Goal: Task Accomplishment & Management: Complete application form

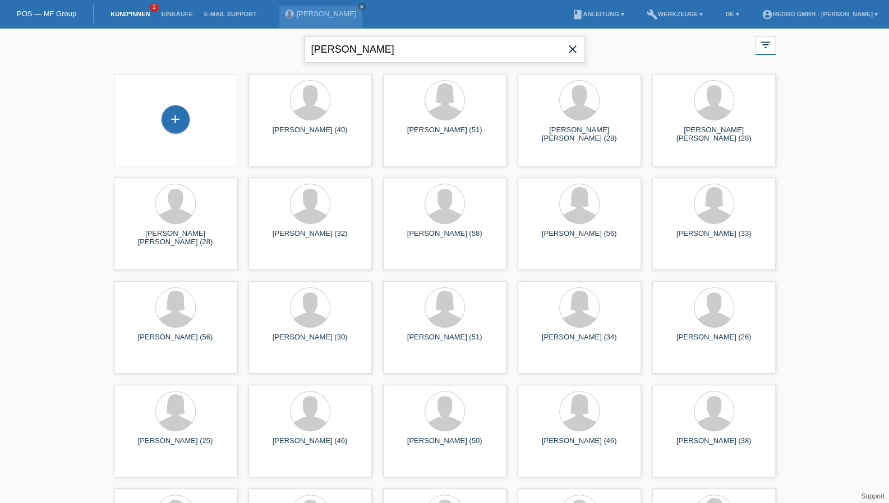
click at [367, 48] on input "ilin ivanov" at bounding box center [444, 49] width 280 height 26
type input "[PERSON_NAME]"
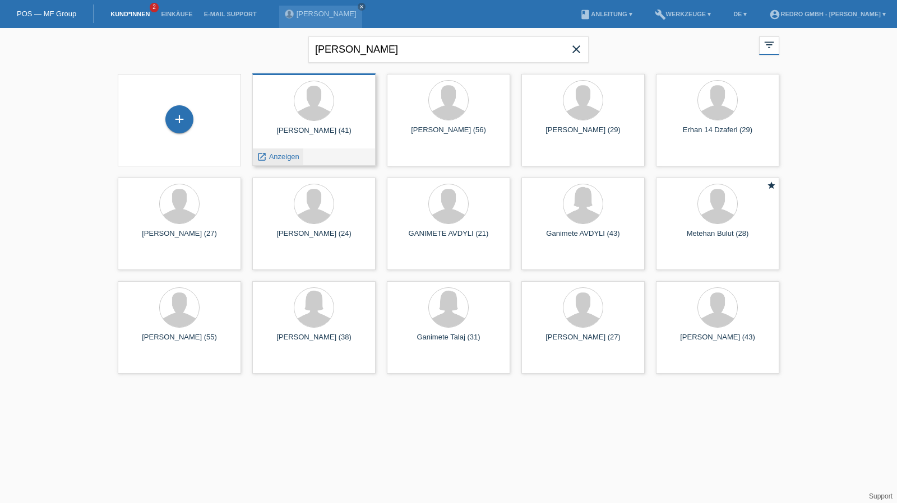
click at [292, 154] on span "Anzeigen" at bounding box center [284, 157] width 30 height 8
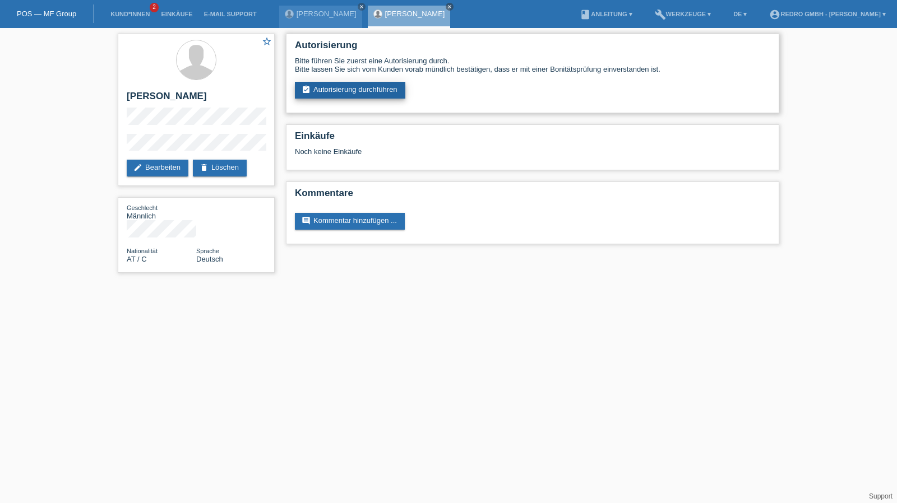
click at [353, 91] on link "assignment_turned_in Autorisierung durchführen" at bounding box center [350, 90] width 110 height 17
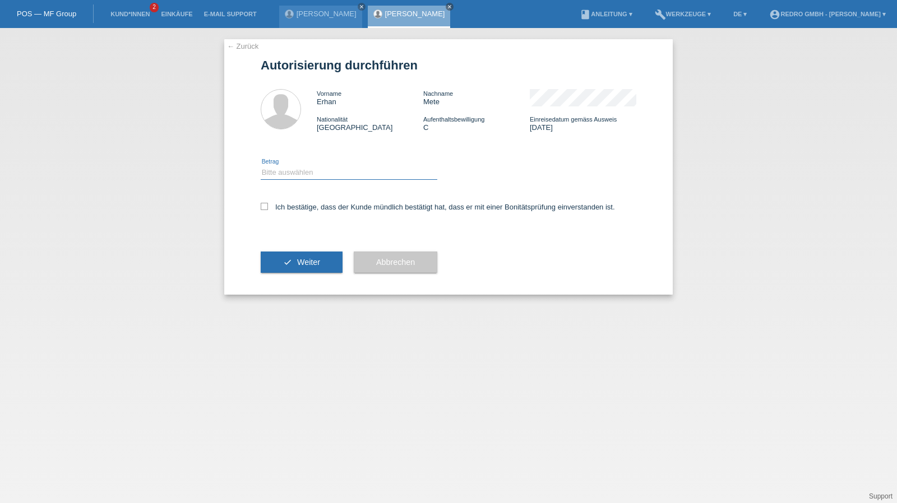
drag, startPoint x: 314, startPoint y: 171, endPoint x: 311, endPoint y: 178, distance: 7.8
click at [314, 171] on select "Bitte auswählen CHF 1.00 - CHF 499.00 CHF 500.00 - CHF 1'999.00 CHF 2'000.00 - …" at bounding box center [349, 172] width 177 height 13
select select "1"
click at [261, 166] on select "Bitte auswählen CHF 1.00 - CHF 499.00 CHF 500.00 - CHF 1'999.00 CHF 2'000.00 - …" at bounding box center [349, 172] width 177 height 13
click at [296, 204] on label "Ich bestätige, dass der Kunde mündlich bestätigt hat, dass er mit einer Bonität…" at bounding box center [438, 207] width 354 height 8
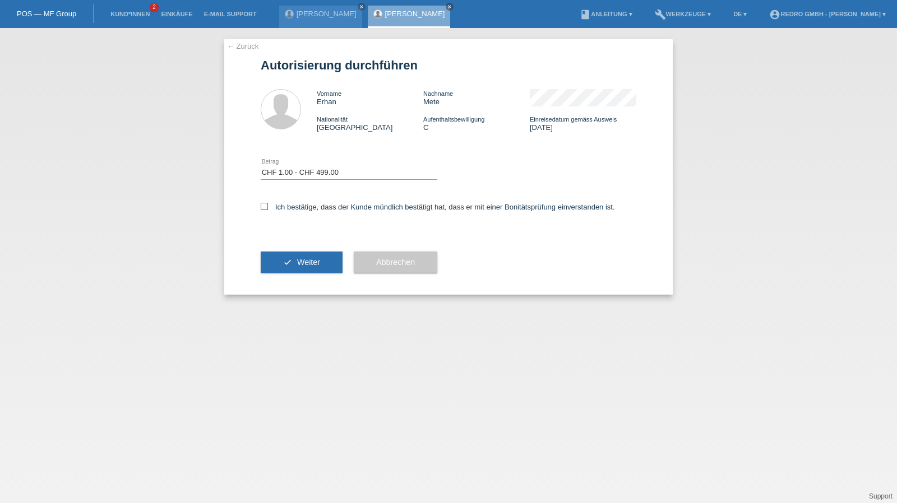
click at [268, 204] on input "Ich bestätige, dass der Kunde mündlich bestätigt hat, dass er mit einer Bonität…" at bounding box center [264, 206] width 7 height 7
checkbox input "true"
click at [293, 264] on button "check Weiter" at bounding box center [302, 262] width 82 height 21
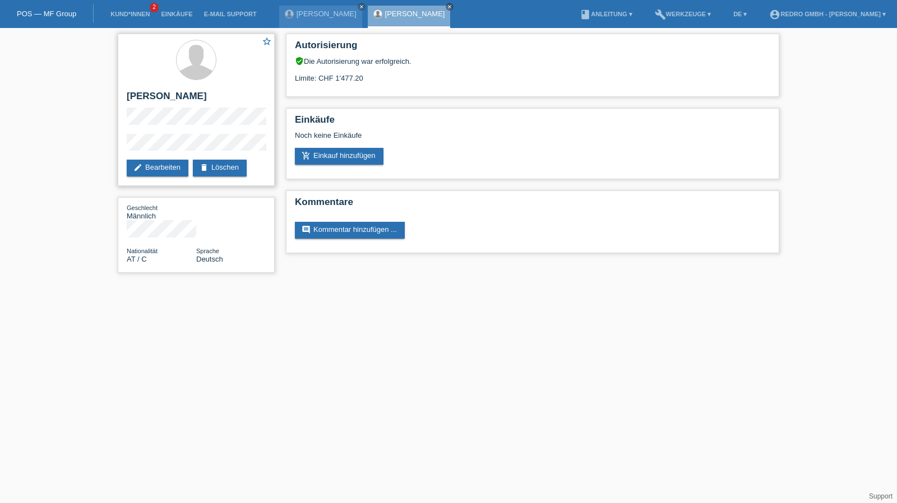
click at [158, 93] on h2 "[PERSON_NAME]" at bounding box center [196, 99] width 139 height 17
copy div "[PERSON_NAME]"
click at [147, 105] on h2 "[PERSON_NAME]" at bounding box center [196, 99] width 139 height 17
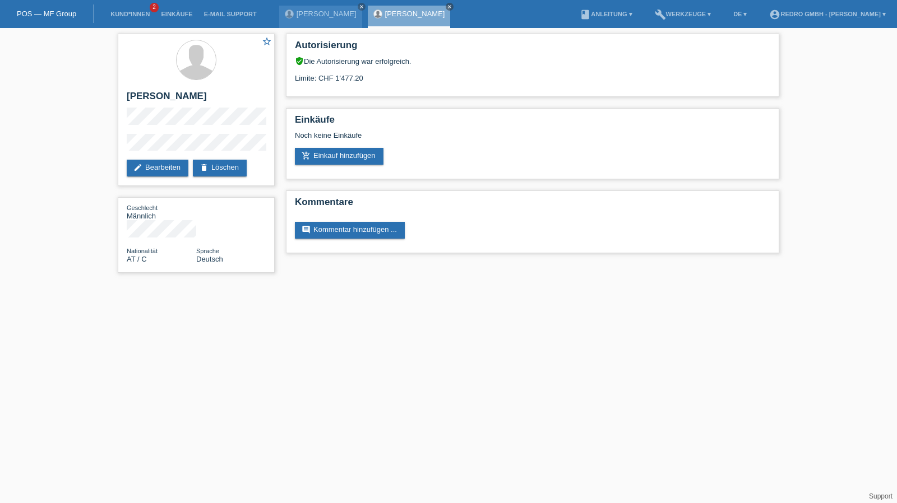
click at [76, 138] on div "star_border Erhan Mete edit Bearbeiten delete Löschen Geschlecht Männlich Natio…" at bounding box center [448, 156] width 897 height 256
click at [99, 144] on div "star_border Erhan Mete edit Bearbeiten delete Löschen Geschlecht Männlich Natio…" at bounding box center [448, 156] width 897 height 256
click at [132, 15] on link "Kund*innen" at bounding box center [130, 14] width 50 height 7
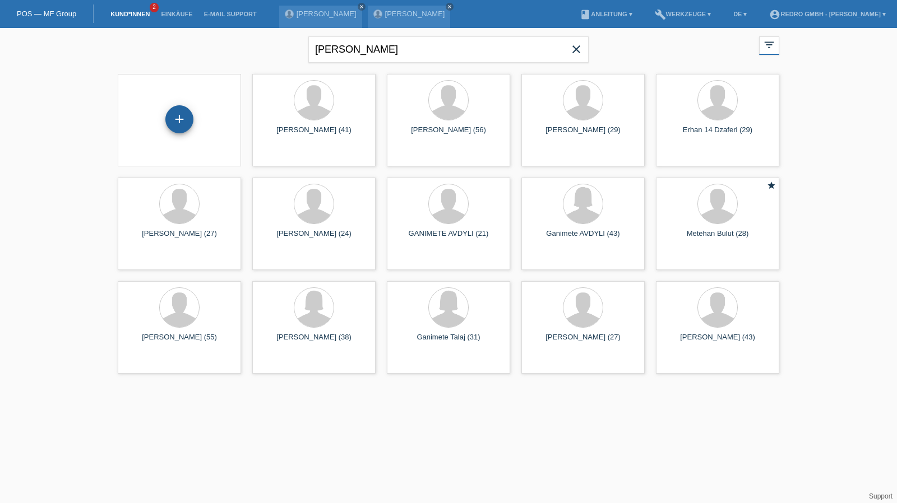
drag, startPoint x: 169, startPoint y: 133, endPoint x: 179, endPoint y: 124, distance: 12.7
click at [169, 133] on div "+" at bounding box center [179, 120] width 105 height 30
click at [179, 123] on div "+" at bounding box center [179, 119] width 28 height 28
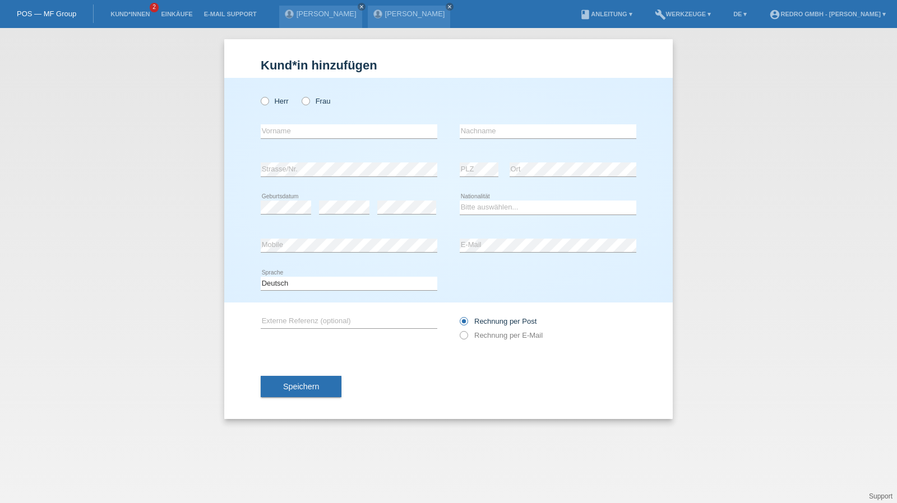
click at [122, 19] on li "Kund*innen 2" at bounding box center [130, 14] width 50 height 29
click at [122, 13] on link "Kund*innen" at bounding box center [130, 14] width 50 height 7
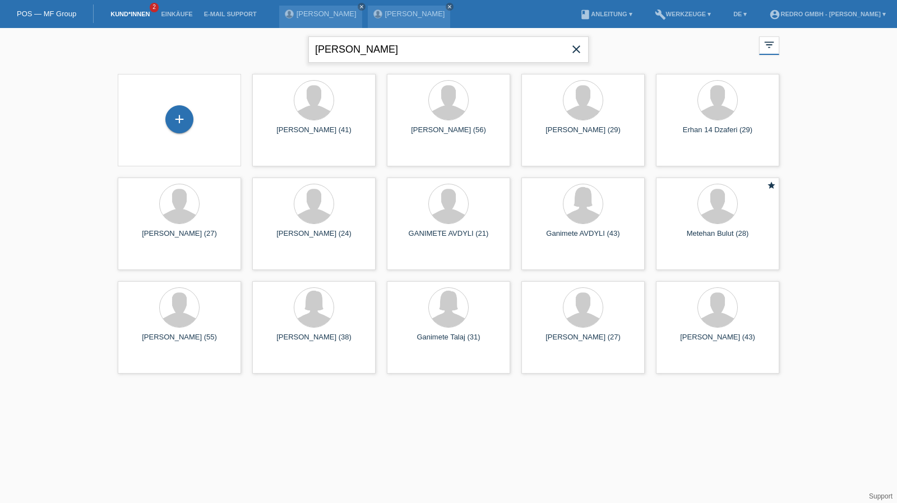
click at [415, 47] on input "erhan mete" at bounding box center [448, 49] width 280 height 26
type input "elizangela"
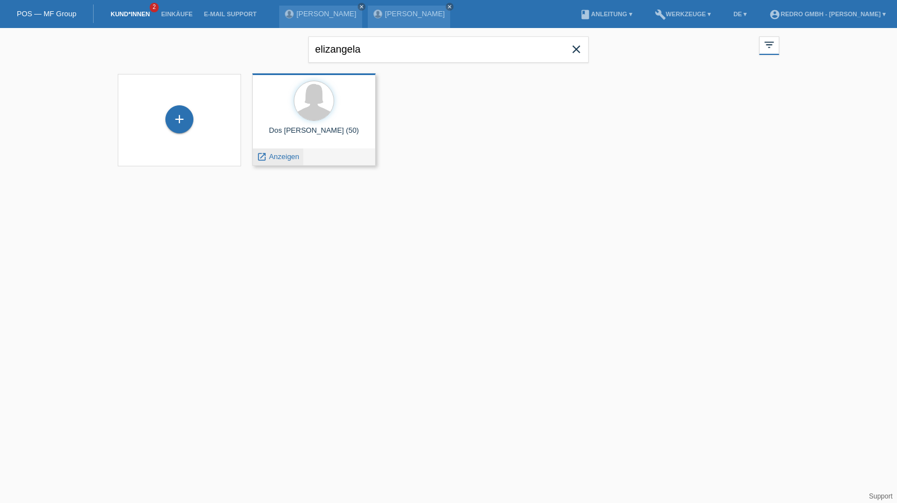
click at [273, 158] on span "Anzeigen" at bounding box center [284, 157] width 30 height 8
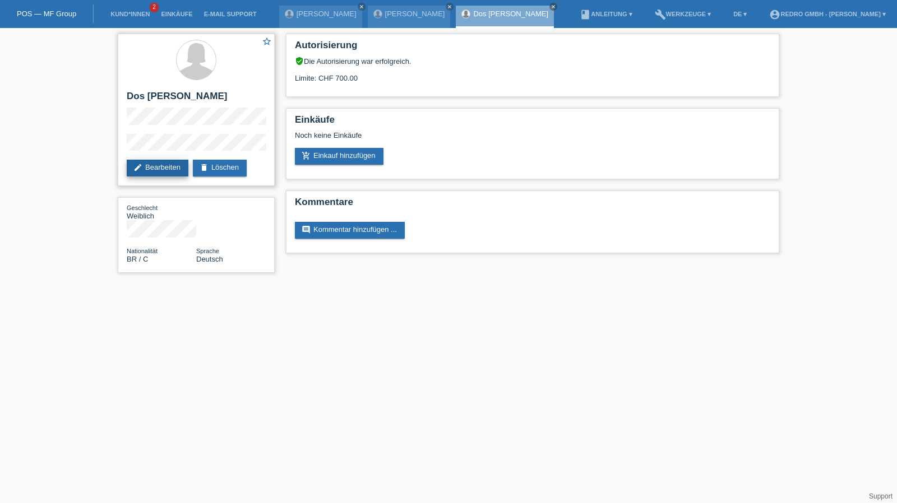
click at [165, 173] on link "edit Bearbeiten" at bounding box center [158, 168] width 62 height 17
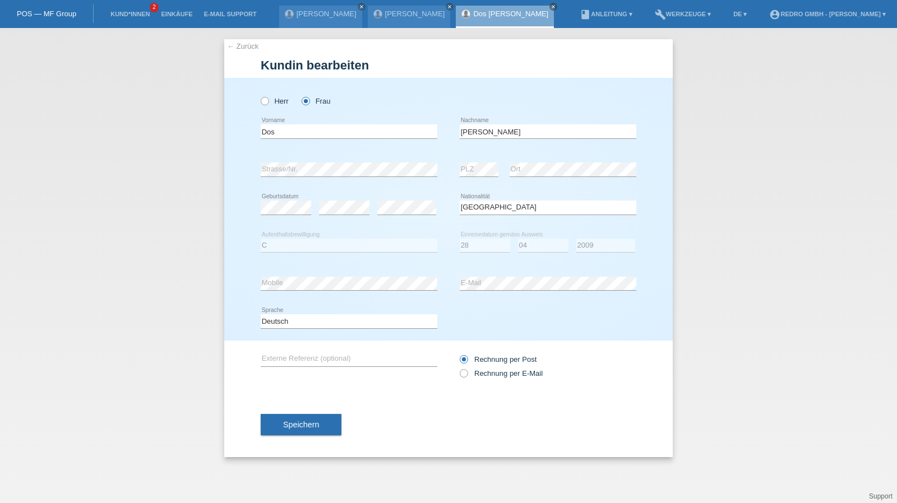
select select "BR"
select select "C"
select select "28"
select select "04"
select select "2009"
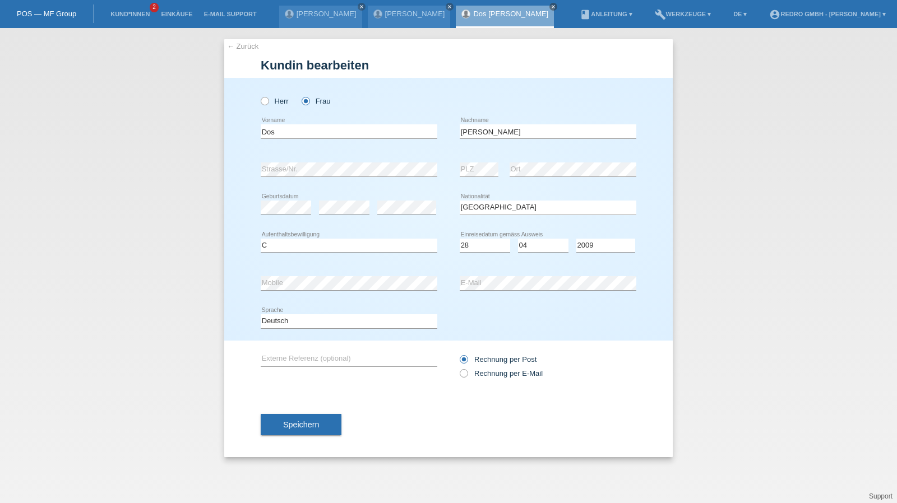
click at [248, 49] on link "← Zurück" at bounding box center [242, 46] width 31 height 8
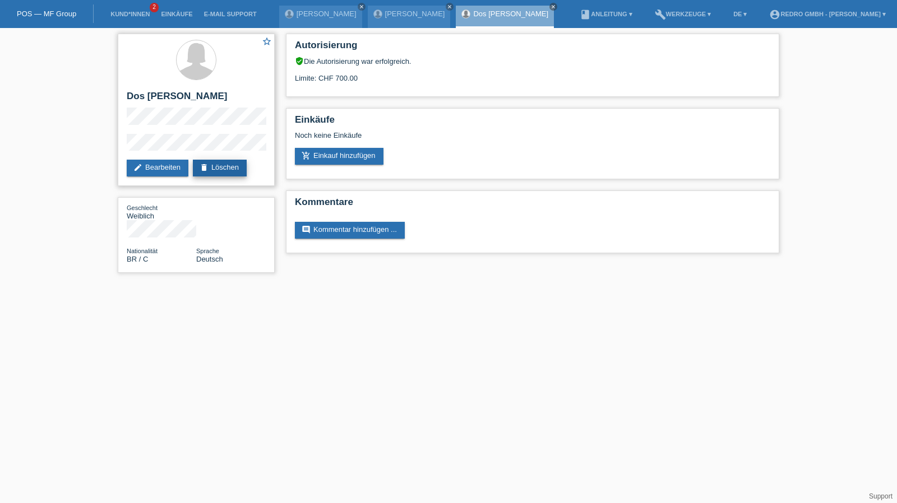
click at [245, 168] on link "delete Löschen" at bounding box center [220, 168] width 54 height 17
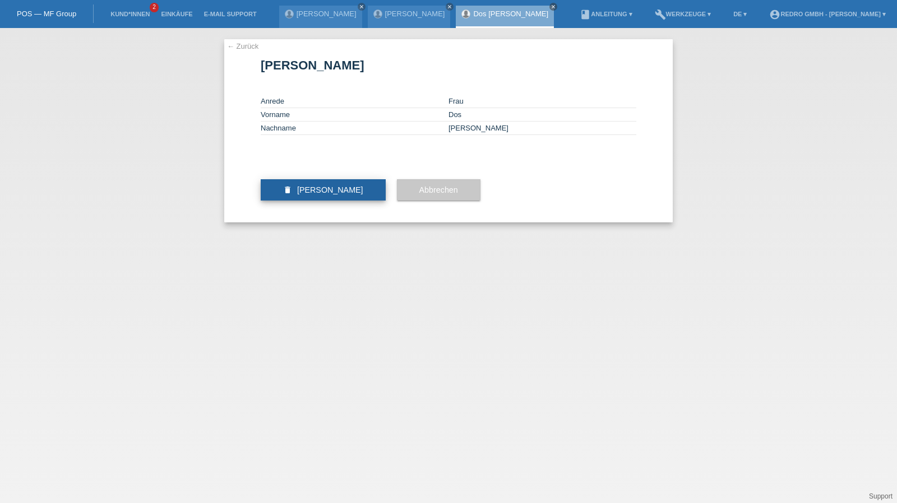
click at [349, 195] on span "Kundin löschen" at bounding box center [330, 190] width 66 height 9
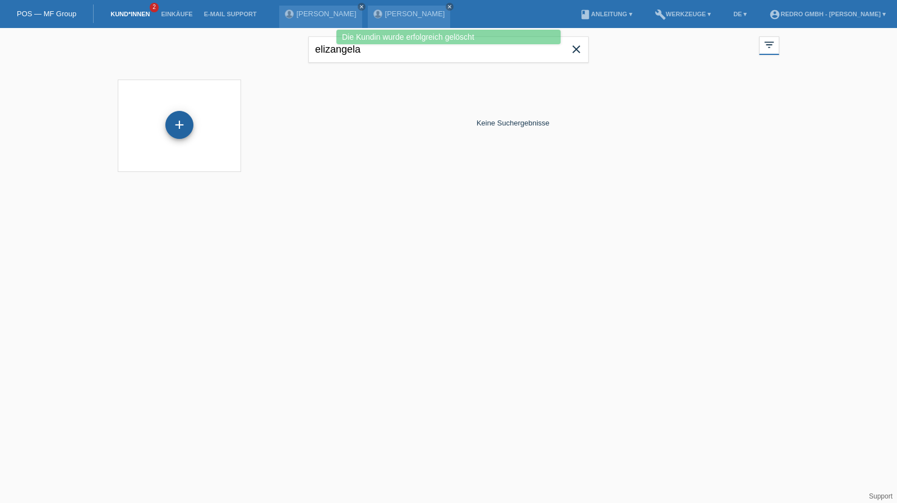
click at [186, 123] on div "+" at bounding box center [179, 125] width 28 height 28
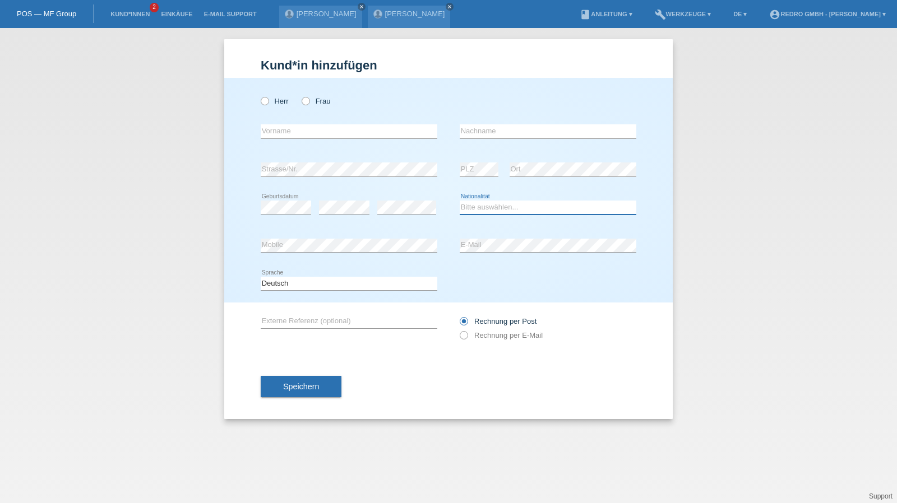
click at [492, 206] on select "Bitte auswählen... Schweiz Deutschland Liechtenstein Österreich ------------ Af…" at bounding box center [548, 207] width 177 height 13
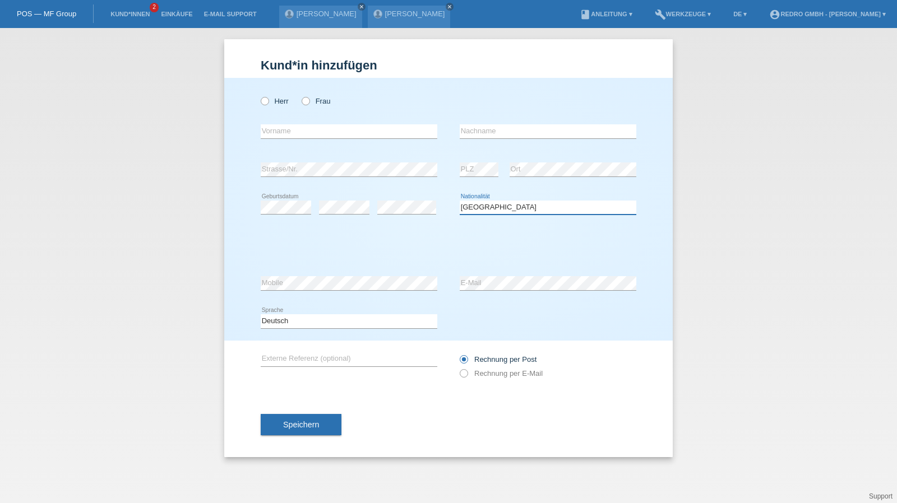
select select "BR"
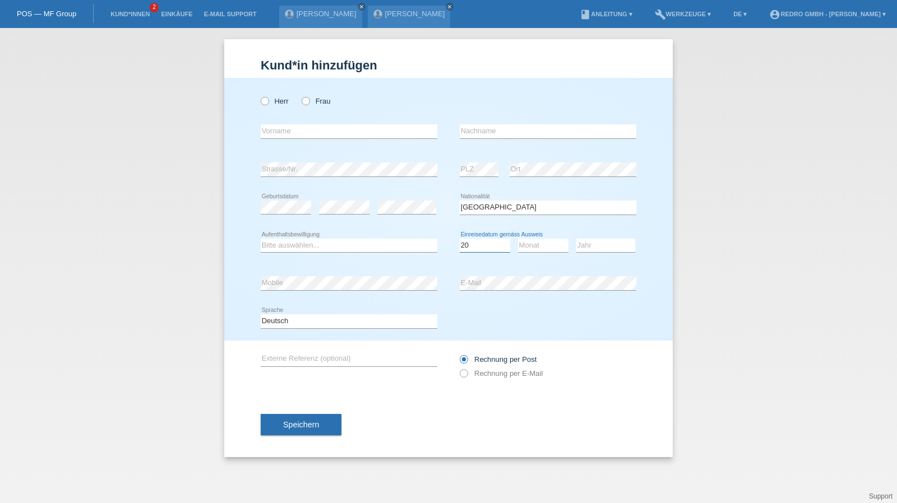
select select "28"
select select "04"
select select "2009"
click at [317, 97] on label "Frau" at bounding box center [316, 101] width 29 height 8
click at [309, 97] on input "Frau" at bounding box center [305, 100] width 7 height 7
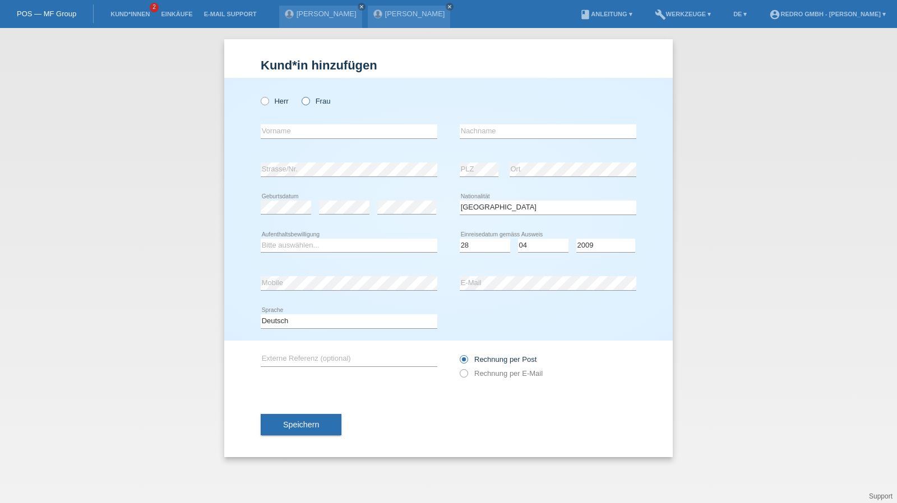
radio input "true"
click at [317, 133] on input "text" at bounding box center [349, 131] width 177 height 14
type input "Elizangela Maria"
type input "Dos Santos Rogge"
select select "C"
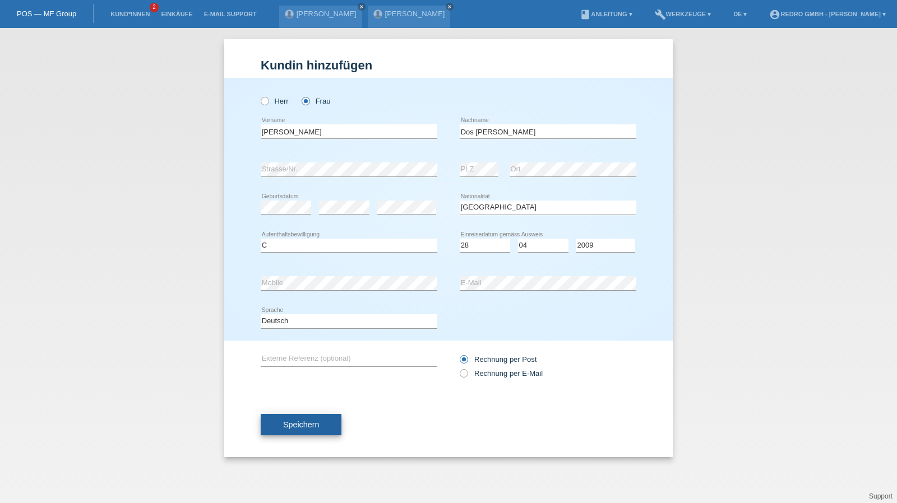
click at [279, 423] on button "Speichern" at bounding box center [301, 424] width 81 height 21
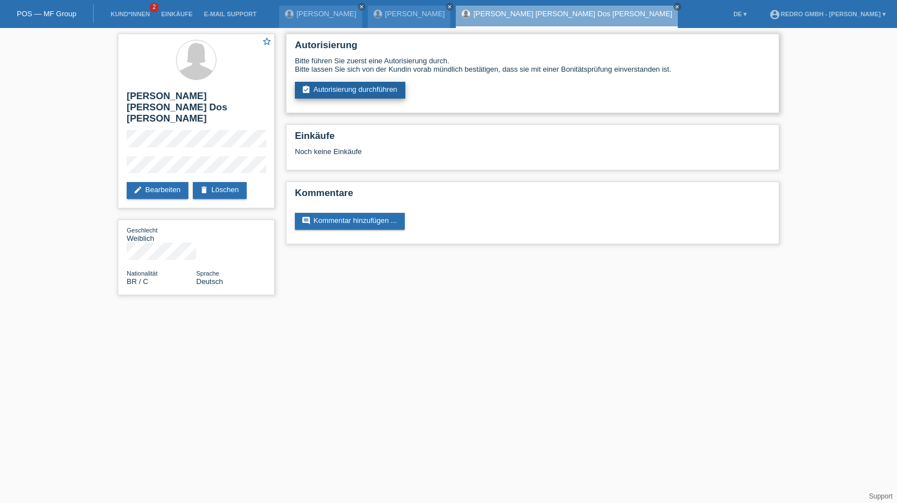
click at [350, 91] on link "assignment_turned_in Autorisierung durchführen" at bounding box center [350, 90] width 110 height 17
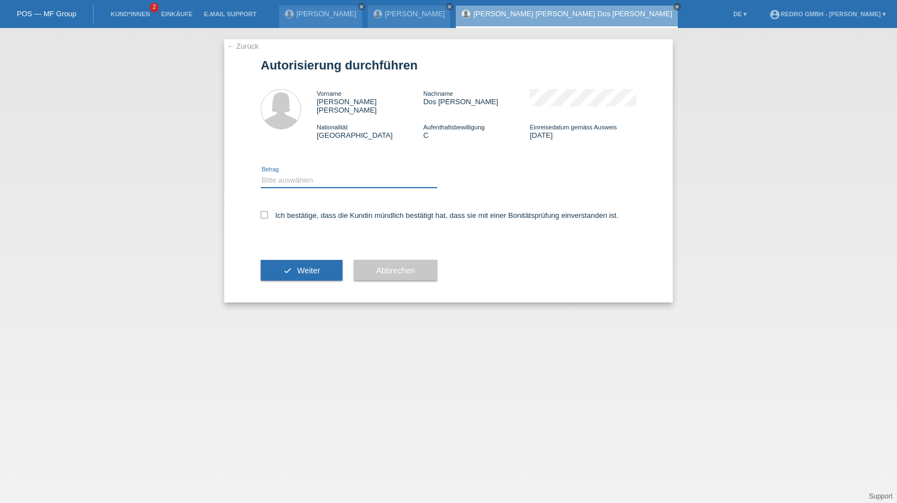
click at [291, 175] on select "Bitte auswählen CHF 1.00 - CHF 499.00 CHF 500.00 - CHF 1'999.00 CHF 2'000.00 - …" at bounding box center [349, 180] width 177 height 13
select select "1"
click at [261, 174] on select "Bitte auswählen CHF 1.00 - CHF 499.00 CHF 500.00 - CHF 1'999.00 CHF 2'000.00 - …" at bounding box center [349, 180] width 177 height 13
click at [283, 211] on label "Ich bestätige, dass die Kundin mündlich bestätigt hat, dass sie mit einer Bonit…" at bounding box center [440, 215] width 358 height 8
click at [268, 211] on input "Ich bestätige, dass die Kundin mündlich bestätigt hat, dass sie mit einer Bonit…" at bounding box center [264, 214] width 7 height 7
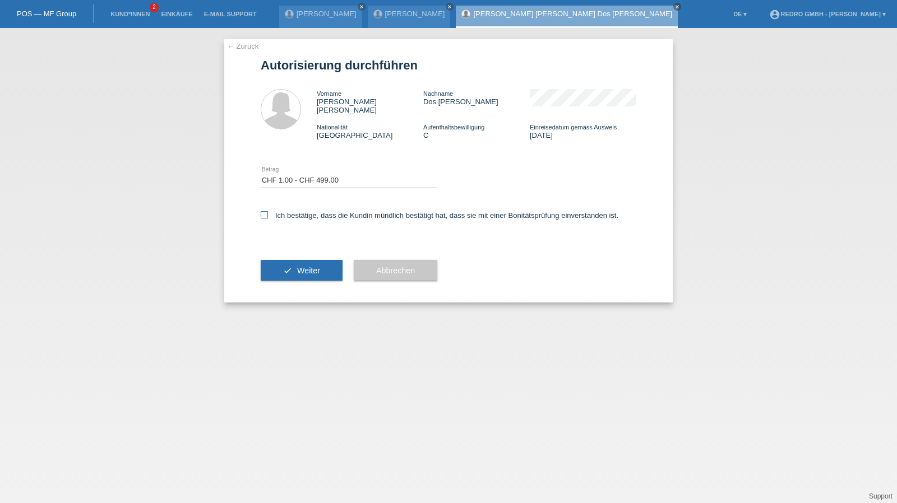
checkbox input "true"
click at [292, 274] on div "check Weiter" at bounding box center [302, 270] width 82 height 65
click at [293, 265] on button "check Weiter" at bounding box center [302, 270] width 82 height 21
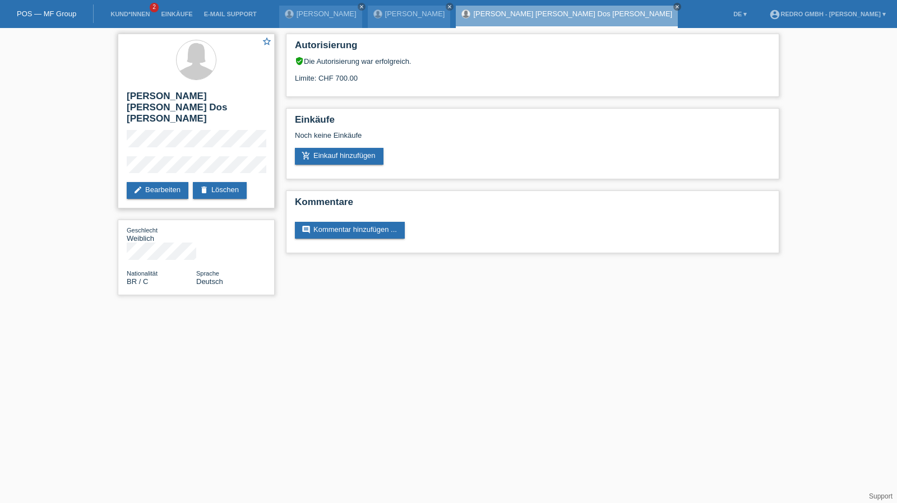
click at [134, 109] on h2 "[PERSON_NAME] [PERSON_NAME] Dos [PERSON_NAME]" at bounding box center [196, 110] width 139 height 39
click at [145, 100] on h2 "[PERSON_NAME] [PERSON_NAME] Dos [PERSON_NAME]" at bounding box center [196, 110] width 139 height 39
drag, startPoint x: 145, startPoint y: 100, endPoint x: 147, endPoint y: 86, distance: 14.3
click at [145, 100] on h2 "[PERSON_NAME] [PERSON_NAME] Dos [PERSON_NAME]" at bounding box center [196, 110] width 139 height 39
copy h2 "Elizangela"
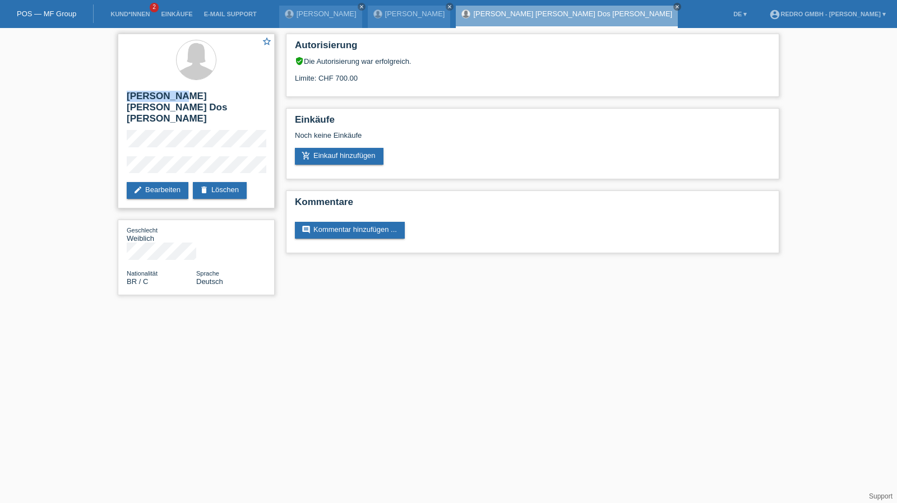
click at [175, 91] on h2 "[PERSON_NAME] [PERSON_NAME] Dos [PERSON_NAME]" at bounding box center [196, 110] width 139 height 39
copy div "[PERSON_NAME] [PERSON_NAME] Dos [PERSON_NAME]"
click at [127, 16] on link "Kund*innen" at bounding box center [130, 14] width 50 height 7
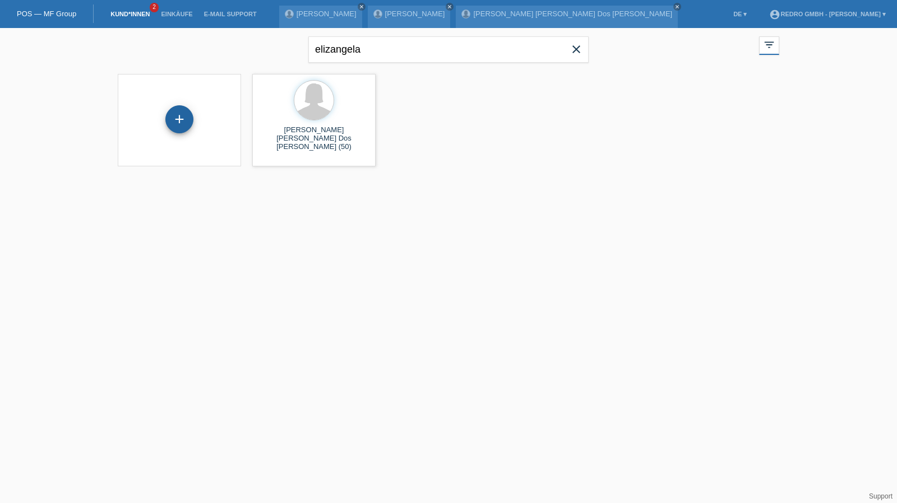
click at [192, 116] on div "+" at bounding box center [179, 119] width 27 height 19
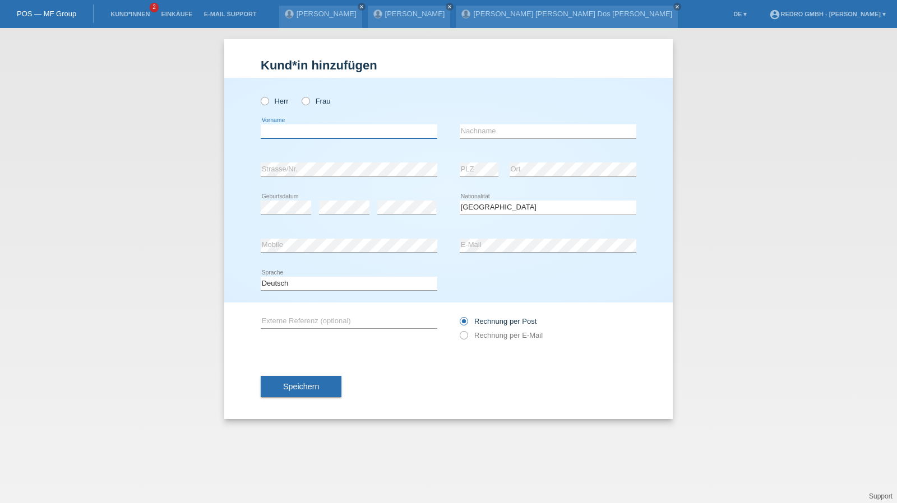
click at [307, 133] on input "text" at bounding box center [349, 131] width 177 height 14
type input "Farouk"
type input "Louati"
click at [500, 132] on input "Louati" at bounding box center [548, 131] width 177 height 14
select select "CH"
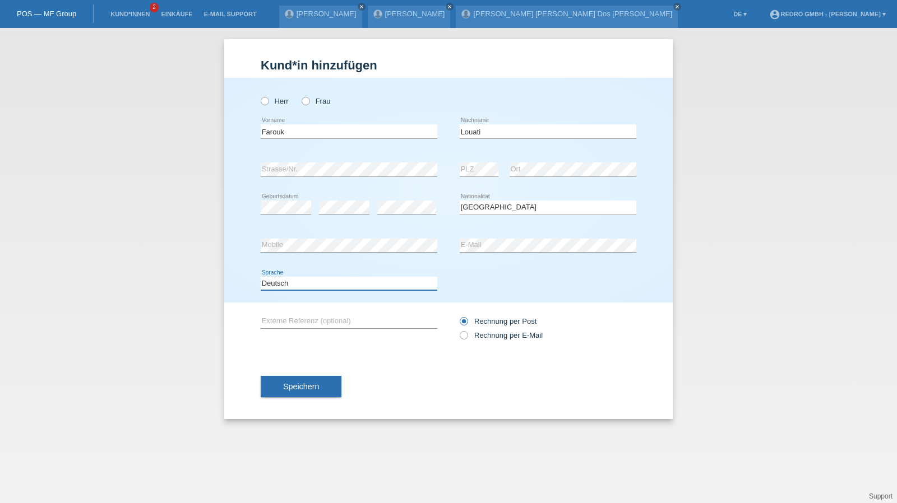
click at [307, 287] on select "Deutsch Français Italiano English" at bounding box center [349, 283] width 177 height 13
select select "fr"
click at [261, 277] on select "Deutsch Français Italiano English" at bounding box center [349, 283] width 177 height 13
click at [279, 391] on button "Speichern" at bounding box center [301, 386] width 81 height 21
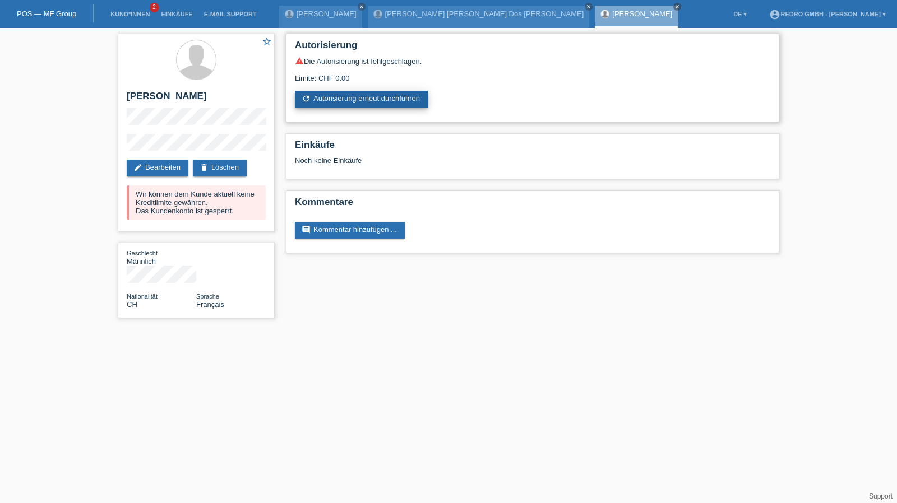
click at [357, 103] on link "refresh Autorisierung erneut durchführen" at bounding box center [361, 99] width 133 height 17
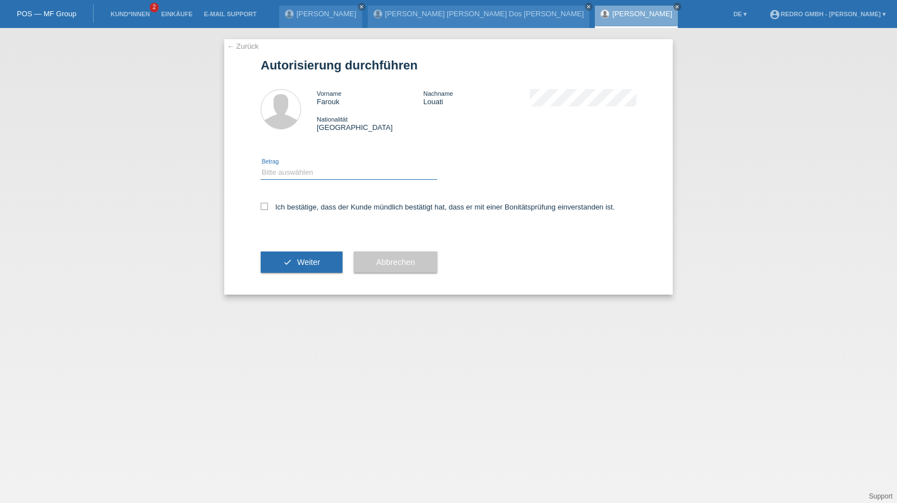
click at [334, 170] on select "Bitte auswählen CHF 1.00 - CHF 499.00 CHF 500.00 - CHF 1'999.00 CHF 2'000.00 - …" at bounding box center [349, 172] width 177 height 13
select select "1"
click at [261, 166] on select "Bitte auswählen CHF 1.00 - CHF 499.00 CHF 500.00 - CHF 1'999.00 CHF 2'000.00 - …" at bounding box center [349, 172] width 177 height 13
click at [304, 206] on label "Ich bestätige, dass der Kunde mündlich bestätigt hat, dass er mit einer Bonität…" at bounding box center [438, 207] width 354 height 8
click at [268, 206] on input "Ich bestätige, dass der Kunde mündlich bestätigt hat, dass er mit einer Bonität…" at bounding box center [264, 206] width 7 height 7
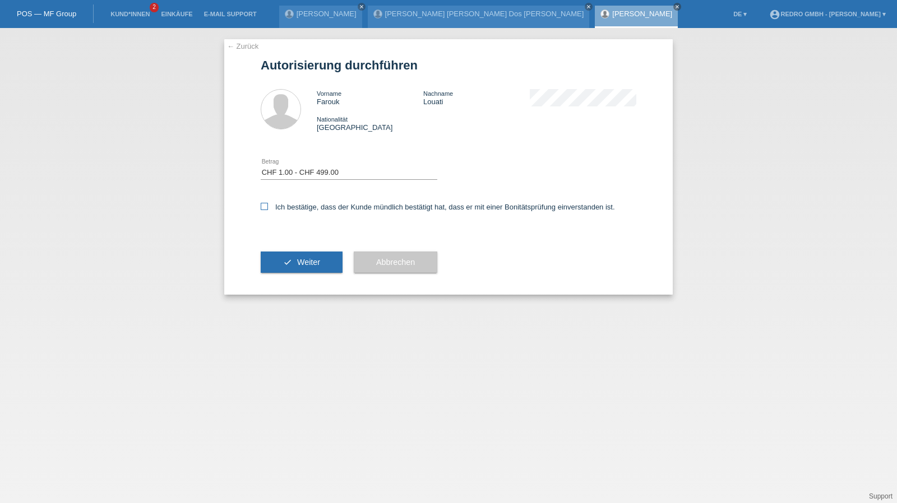
checkbox input "true"
click at [306, 267] on button "check Weiter" at bounding box center [302, 262] width 82 height 21
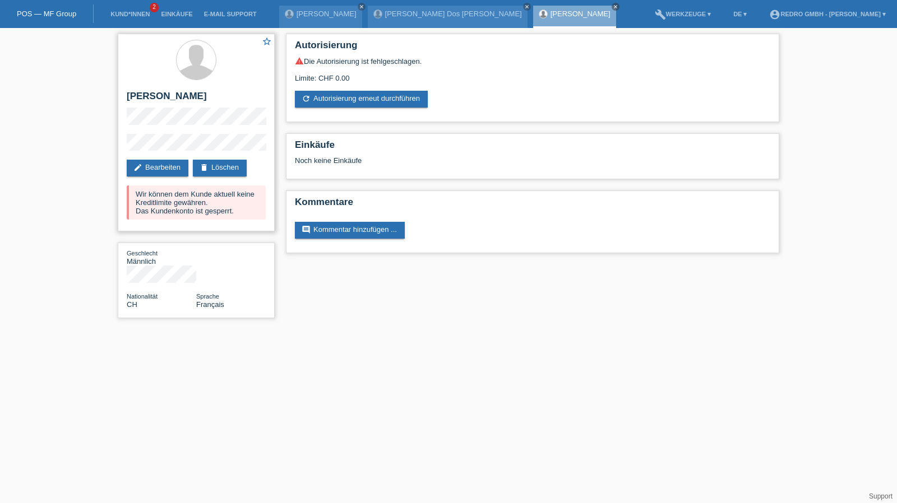
click at [146, 97] on h2 "[PERSON_NAME]" at bounding box center [196, 99] width 139 height 17
copy h2 "Farouk"
click at [163, 94] on h2 "[PERSON_NAME]" at bounding box center [196, 99] width 139 height 17
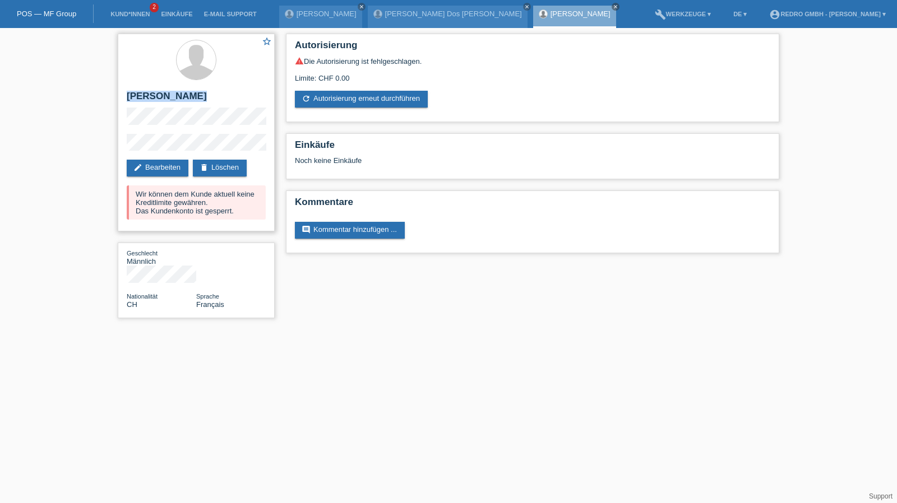
click at [163, 94] on h2 "[PERSON_NAME]" at bounding box center [196, 99] width 139 height 17
click at [94, 144] on div "star_border Farouk Louati edit Bearbeiten delete Löschen Wir können dem Kunde a…" at bounding box center [448, 179] width 897 height 302
click at [124, 15] on link "Kund*innen" at bounding box center [130, 14] width 50 height 7
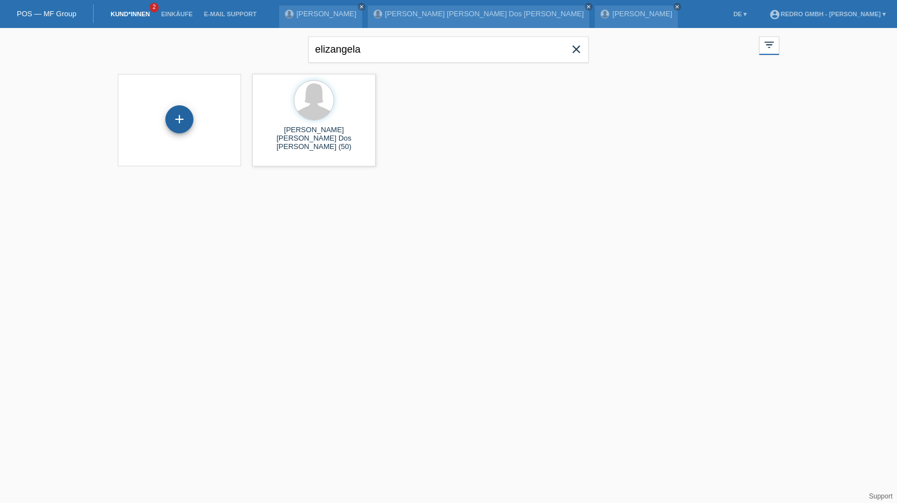
click at [174, 114] on div "+" at bounding box center [179, 119] width 28 height 28
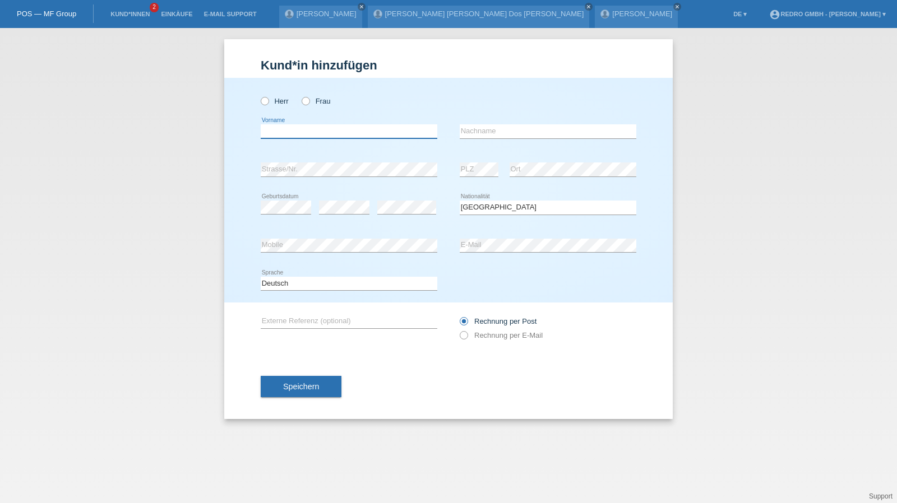
click at [324, 133] on input "text" at bounding box center [349, 131] width 177 height 14
type input "Christoph Alexander"
type input "Sutter"
click at [306, 392] on button "Speichern" at bounding box center [301, 386] width 81 height 21
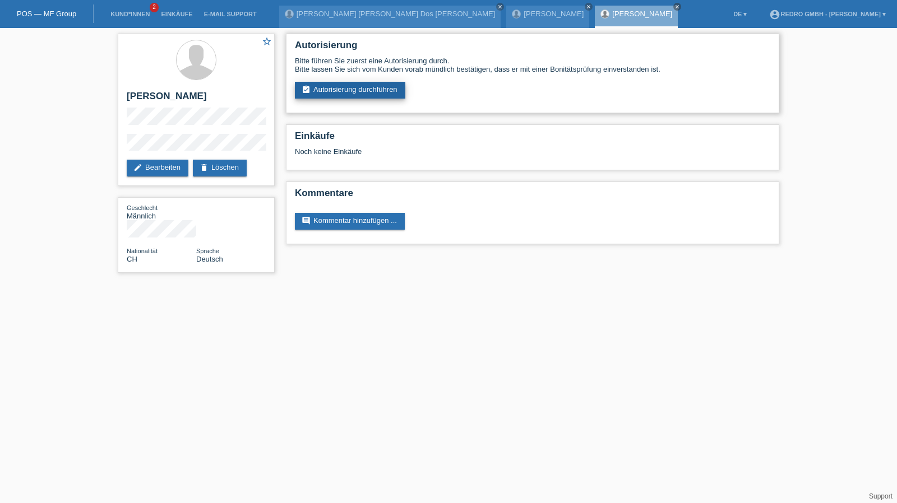
click at [326, 93] on link "assignment_turned_in Autorisierung durchführen" at bounding box center [350, 90] width 110 height 17
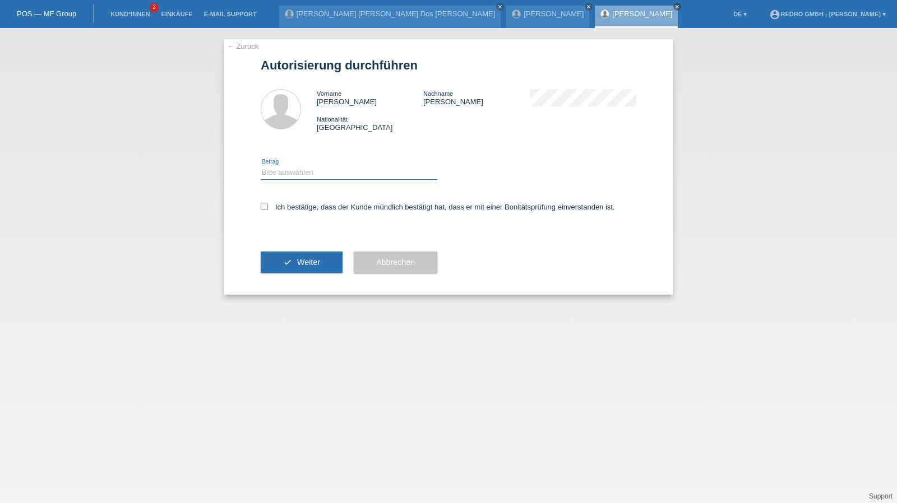
click at [294, 175] on select "Bitte auswählen CHF 1.00 - CHF 499.00 CHF 500.00 - CHF 1'999.00 CHF 2'000.00 - …" at bounding box center [349, 172] width 177 height 13
select select "1"
click at [261, 166] on select "Bitte auswählen CHF 1.00 - CHF 499.00 CHF 500.00 - CHF 1'999.00 CHF 2'000.00 - …" at bounding box center [349, 172] width 177 height 13
click at [289, 214] on div "Ich bestätige, dass der Kunde mündlich bestätigt hat, dass er mit einer Bonität…" at bounding box center [449, 211] width 376 height 38
click at [302, 206] on label "Ich bestätige, dass der Kunde mündlich bestätigt hat, dass er mit einer Bonität…" at bounding box center [438, 207] width 354 height 8
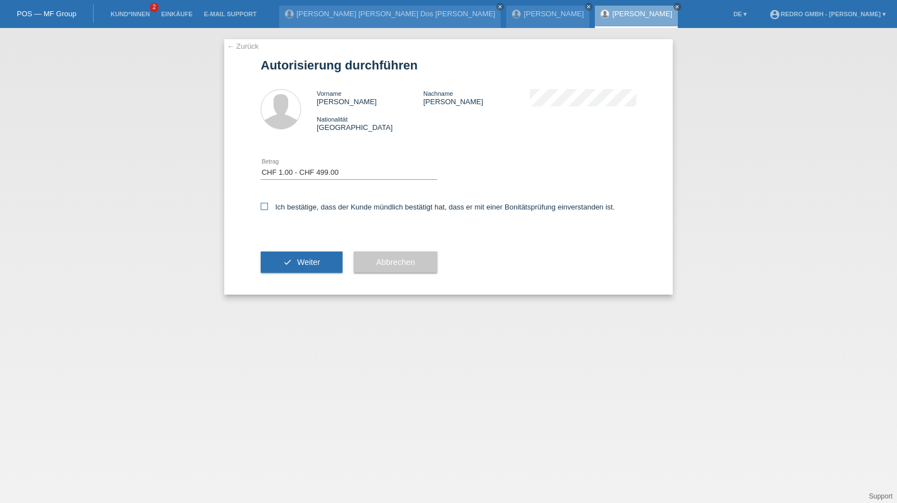
click at [268, 206] on input "Ich bestätige, dass der Kunde mündlich bestätigt hat, dass er mit einer Bonität…" at bounding box center [264, 206] width 7 height 7
checkbox input "true"
click at [289, 263] on button "check Weiter" at bounding box center [302, 262] width 82 height 21
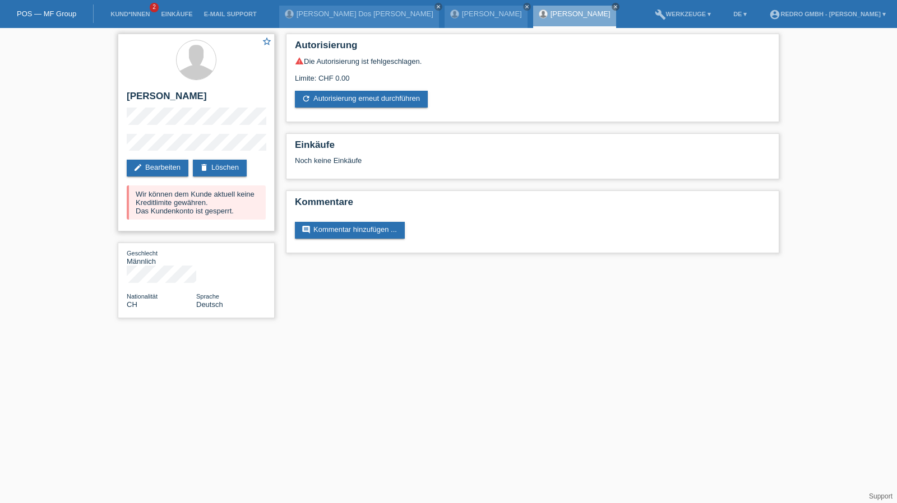
click at [170, 95] on h2 "[PERSON_NAME]" at bounding box center [196, 99] width 139 height 17
copy div "[PERSON_NAME]"
click at [115, 149] on div "star_border Christoph Alexander Sutter edit Bearbeiten delete Löschen Wir könne…" at bounding box center [196, 179] width 168 height 302
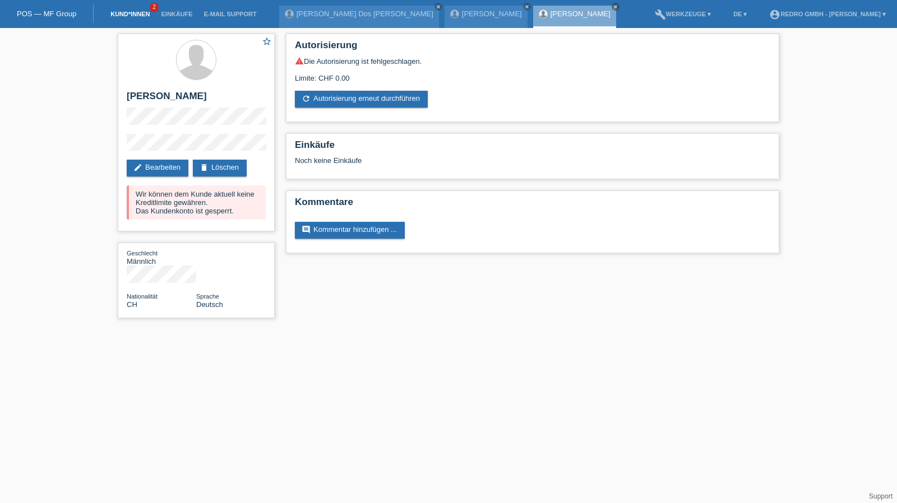
click at [135, 14] on link "Kund*innen" at bounding box center [130, 14] width 50 height 7
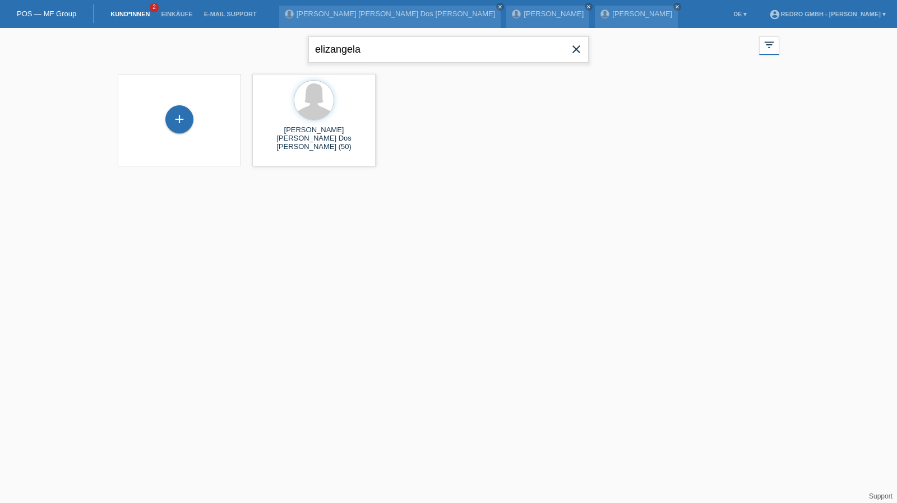
click at [405, 48] on input "elizangela" at bounding box center [448, 49] width 280 height 26
type input "erhan mete"
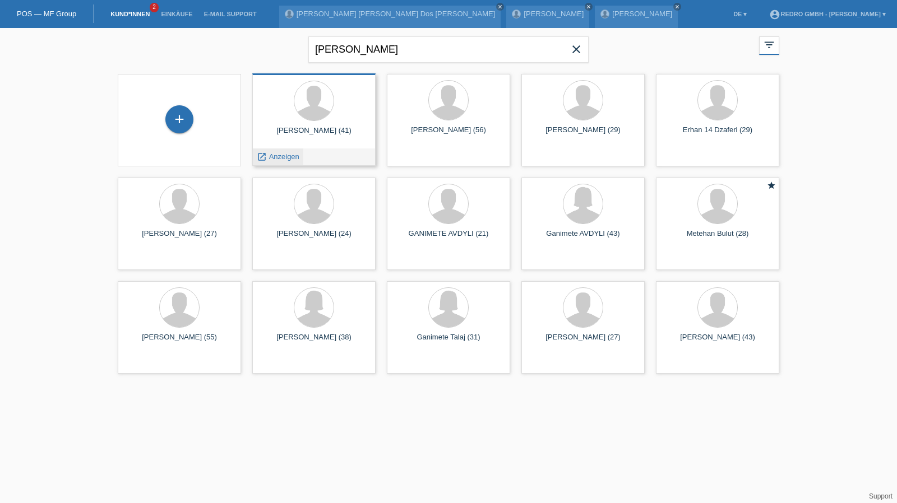
click at [284, 152] on div "launch Anzeigen" at bounding box center [278, 157] width 50 height 17
click at [283, 159] on span "Anzeigen" at bounding box center [284, 157] width 30 height 8
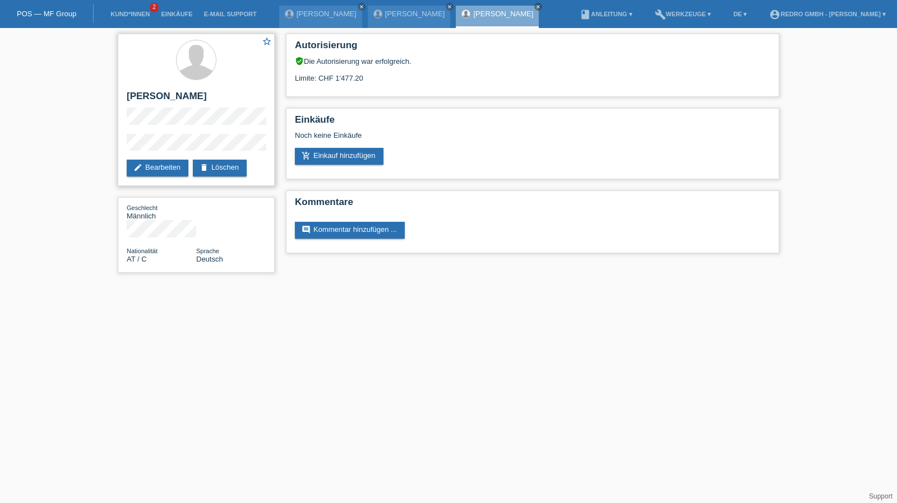
click at [163, 100] on h2 "[PERSON_NAME]" at bounding box center [196, 99] width 139 height 17
copy div "[PERSON_NAME]"
click at [81, 147] on div "star_border [PERSON_NAME] edit Bearbeiten delete Löschen Geschlecht Männlich Na…" at bounding box center [448, 156] width 897 height 256
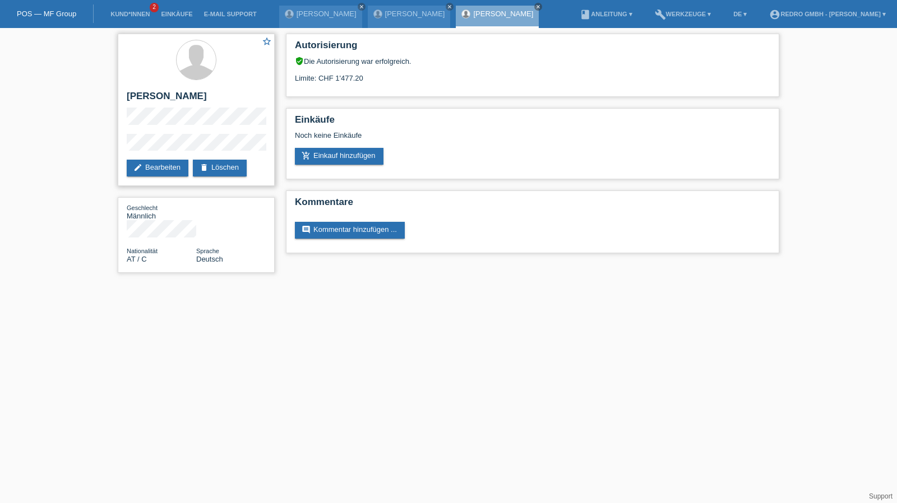
click at [154, 95] on h2 "[PERSON_NAME]" at bounding box center [196, 99] width 139 height 17
copy div "[PERSON_NAME]"
click at [70, 140] on div "star_border [PERSON_NAME] edit Bearbeiten delete Löschen Geschlecht Männlich Na…" at bounding box center [448, 156] width 897 height 256
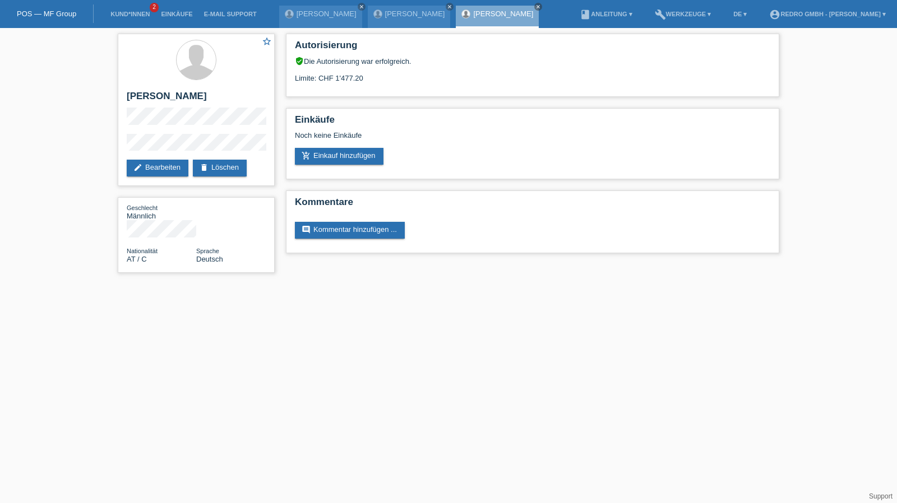
click at [80, 144] on div "star_border [PERSON_NAME] edit Bearbeiten delete Löschen Geschlecht Männlich Na…" at bounding box center [448, 156] width 897 height 256
click at [131, 13] on link "Kund*innen" at bounding box center [130, 14] width 50 height 7
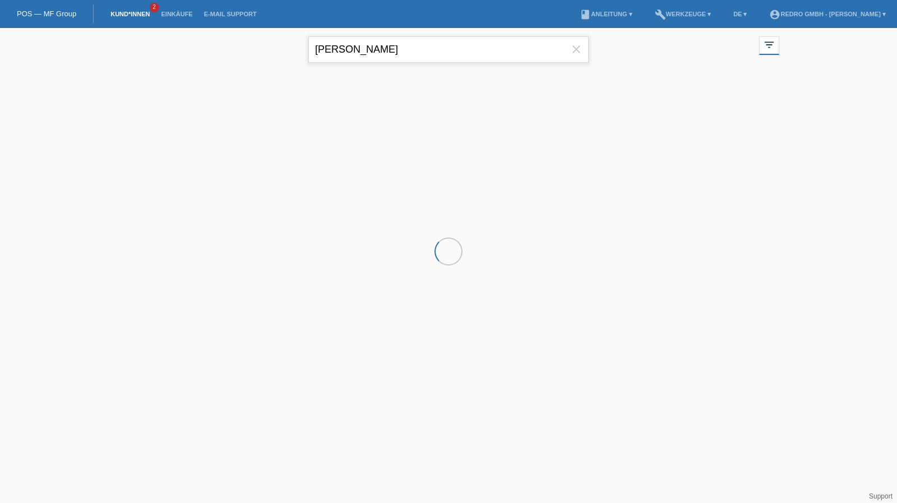
click at [442, 53] on input "[PERSON_NAME]" at bounding box center [448, 49] width 280 height 26
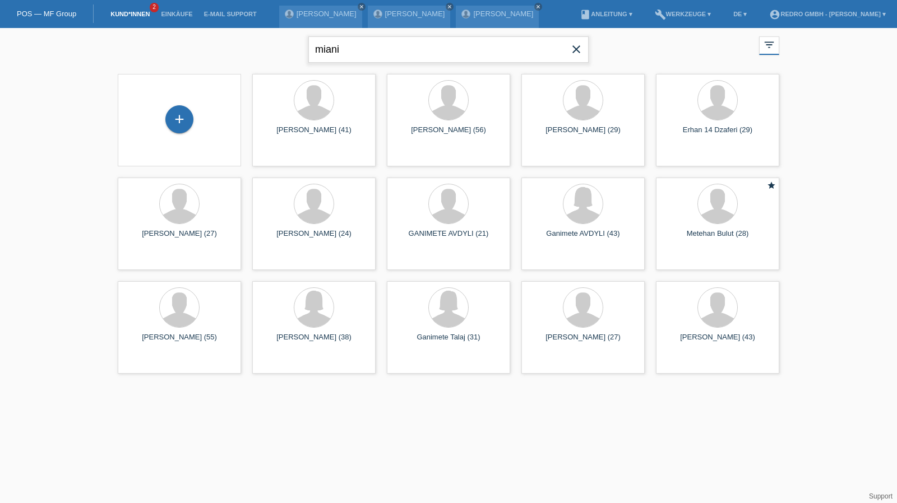
type input "miani"
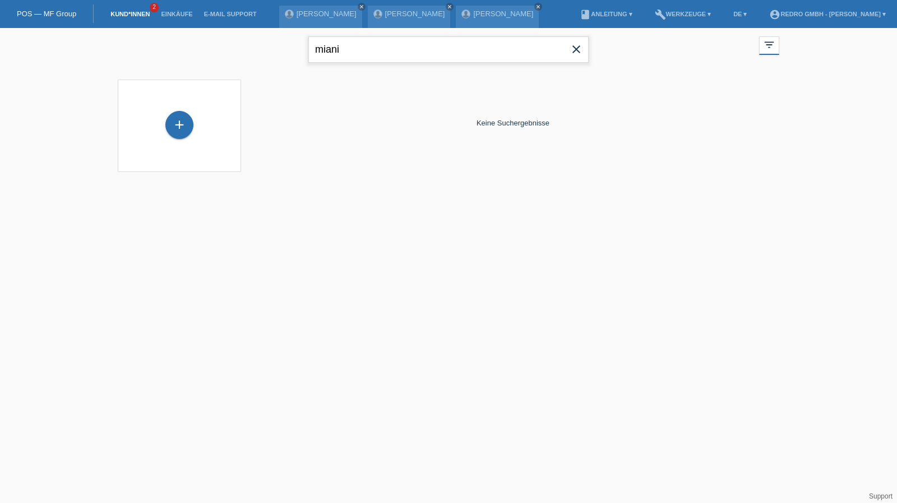
click at [368, 50] on input "miani" at bounding box center [448, 49] width 280 height 26
click at [343, 52] on input "text" at bounding box center [448, 49] width 280 height 26
paste input "[PERSON_NAME]"
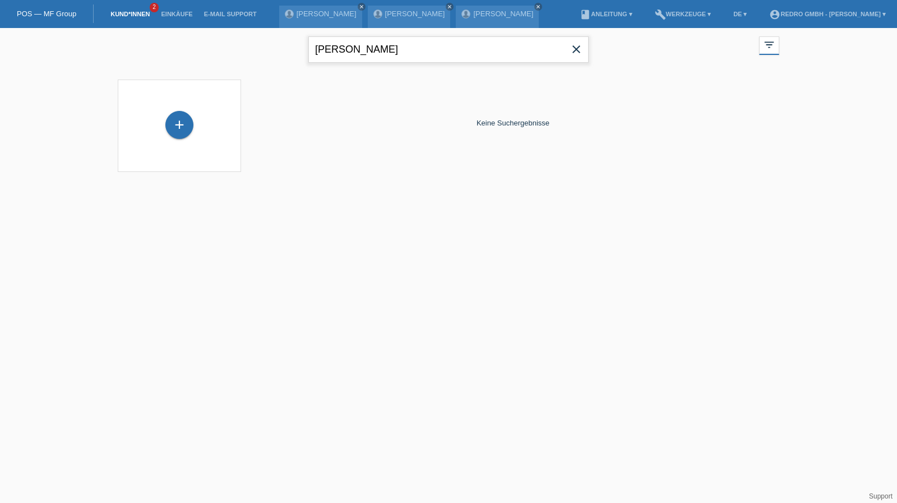
type input "[PERSON_NAME]"
